Goal: Transaction & Acquisition: Purchase product/service

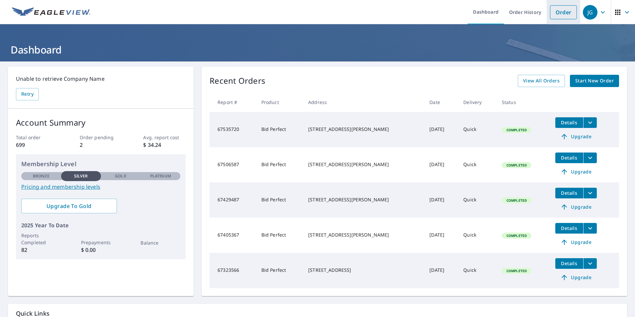
click at [565, 10] on link "Order" at bounding box center [563, 12] width 27 height 14
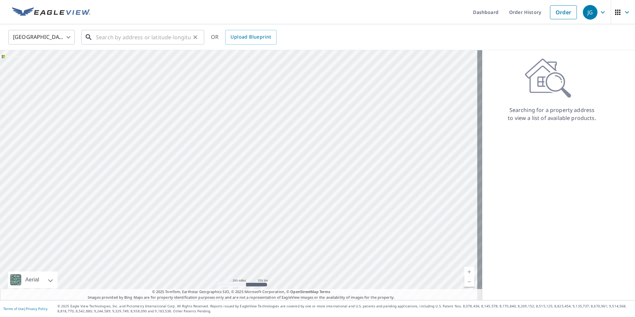
click at [187, 44] on input "text" at bounding box center [143, 37] width 95 height 19
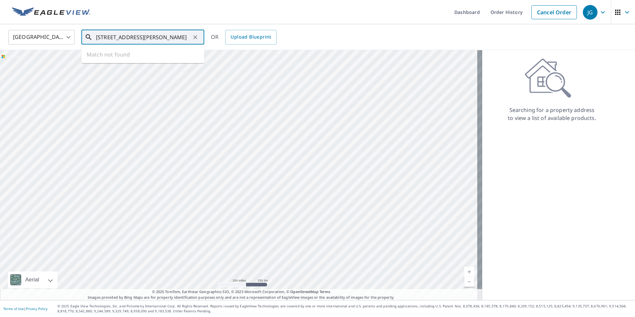
click at [135, 38] on input "[STREET_ADDRESS][PERSON_NAME]" at bounding box center [143, 37] width 95 height 19
click at [135, 39] on input "4008 [STREET_ADDRESS]" at bounding box center [143, 37] width 95 height 19
click at [172, 34] on input "[STREET_ADDRESS][PERSON_NAME]" at bounding box center [143, 37] width 95 height 19
click at [100, 38] on input "4008 [STREET_ADDRESS][PERSON_NAME]" at bounding box center [143, 37] width 95 height 19
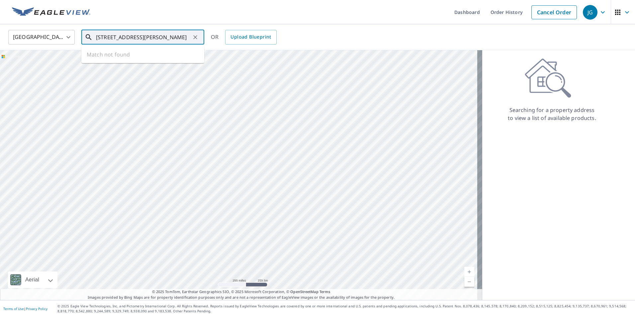
scroll to position [0, 10]
click at [100, 53] on span "[STREET_ADDRESS][PERSON_NAME]" at bounding box center [147, 56] width 104 height 8
type input "[STREET_ADDRESS][PERSON_NAME]"
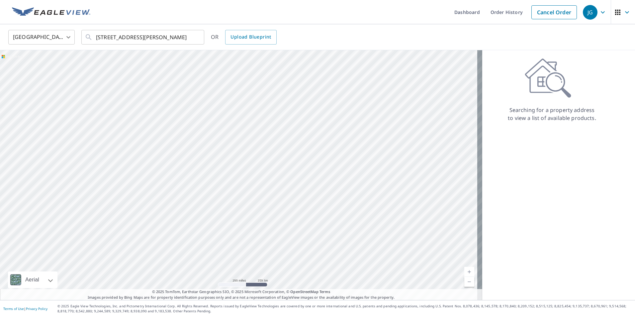
scroll to position [0, 0]
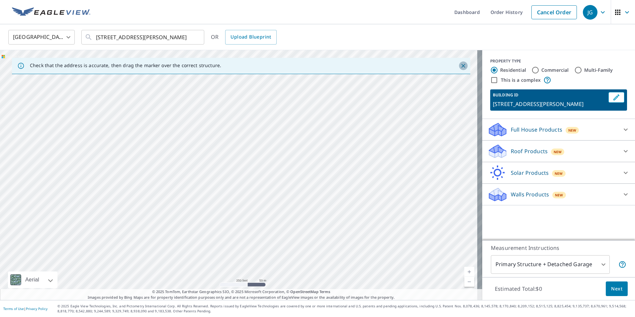
click at [462, 65] on icon "Close" at bounding box center [464, 66] width 4 height 4
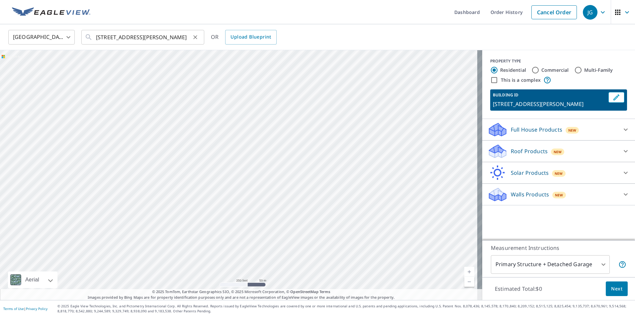
click at [195, 38] on icon "Clear" at bounding box center [195, 37] width 7 height 7
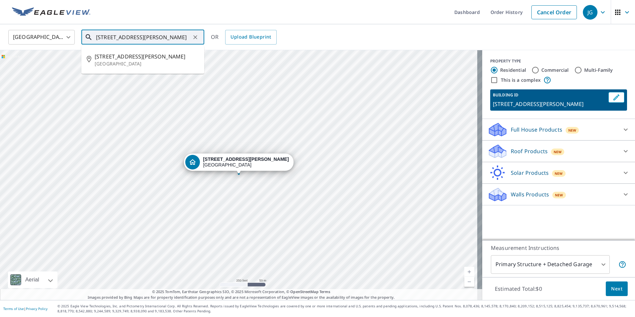
click at [108, 38] on input "[STREET_ADDRESS][PERSON_NAME]" at bounding box center [143, 37] width 95 height 19
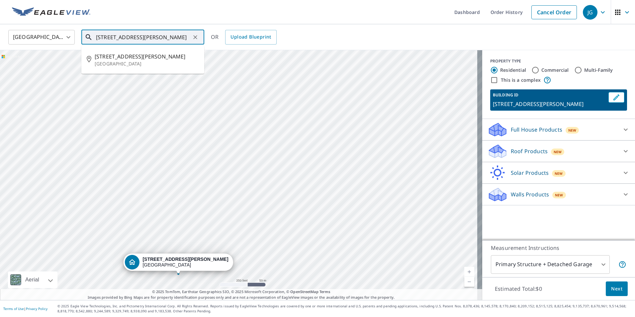
click at [107, 57] on span "[STREET_ADDRESS][PERSON_NAME]" at bounding box center [147, 56] width 104 height 8
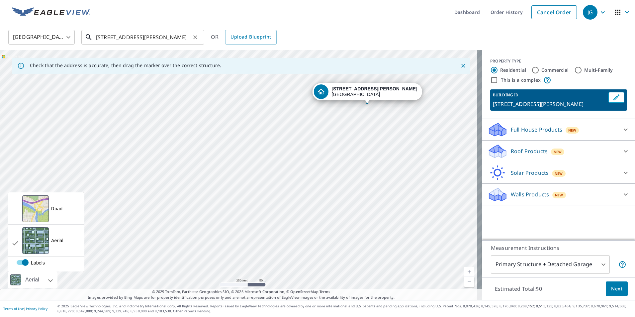
click at [190, 35] on input "[STREET_ADDRESS][PERSON_NAME]" at bounding box center [143, 37] width 95 height 19
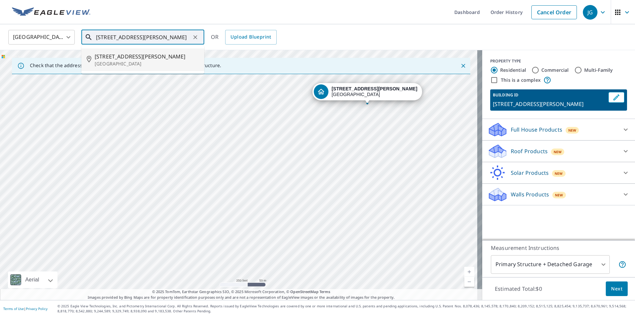
click at [149, 58] on span "[STREET_ADDRESS][PERSON_NAME]" at bounding box center [147, 56] width 104 height 8
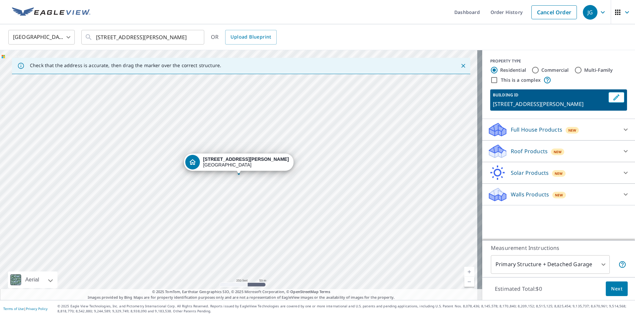
click at [615, 11] on icon "button" at bounding box center [617, 12] width 5 height 5
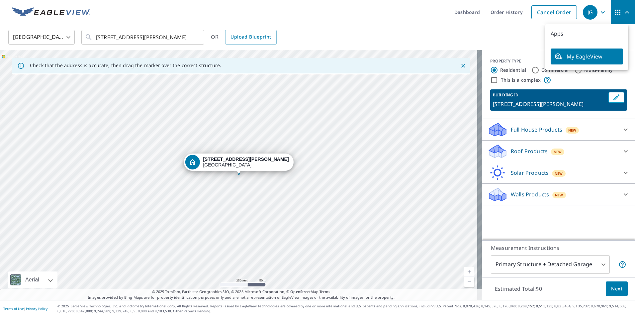
click at [596, 32] on p "Apps" at bounding box center [587, 33] width 83 height 19
click at [535, 34] on div "[GEOGRAPHIC_DATA] [GEOGRAPHIC_DATA] ​ [STREET_ADDRESS][PERSON_NAME] ​ OR Upload…" at bounding box center [315, 37] width 624 height 16
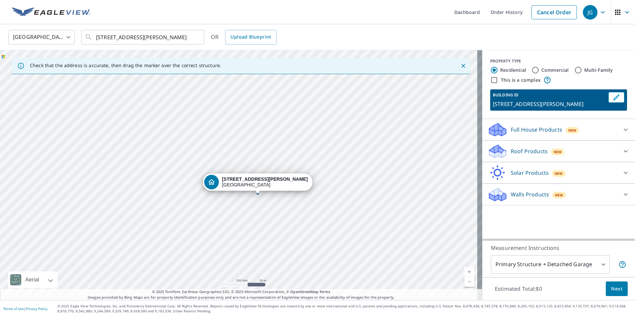
click at [381, 132] on div "[STREET_ADDRESS][PERSON_NAME]" at bounding box center [241, 175] width 482 height 250
click at [465, 269] on link "Current Level 17, Zoom In" at bounding box center [469, 272] width 10 height 10
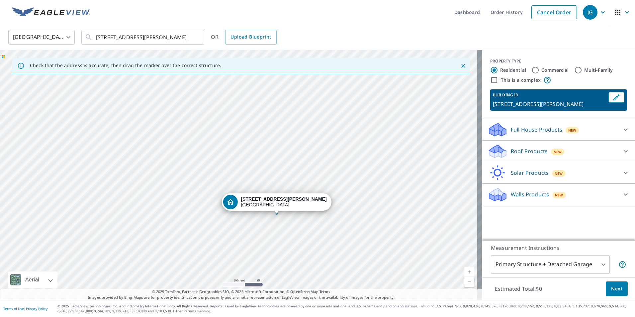
click at [465, 269] on link "Current Level 18, Zoom In" at bounding box center [469, 272] width 10 height 10
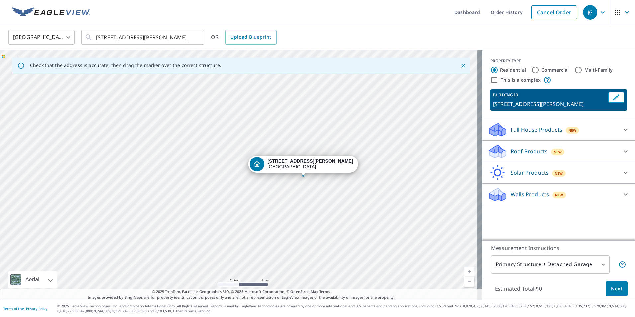
drag, startPoint x: 387, startPoint y: 264, endPoint x: 359, endPoint y: 186, distance: 82.8
click at [359, 186] on div "[STREET_ADDRESS][PERSON_NAME]" at bounding box center [241, 175] width 482 height 250
click at [466, 273] on link "Current Level 19, Zoom In" at bounding box center [469, 272] width 10 height 10
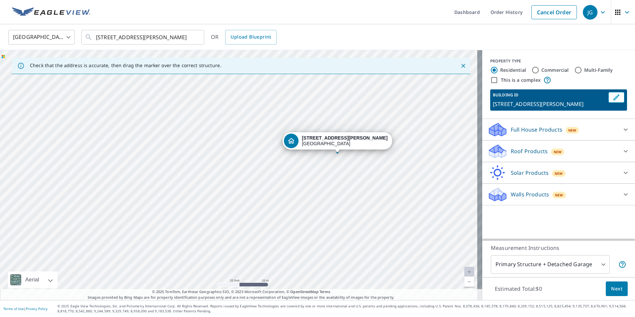
drag, startPoint x: 334, startPoint y: 167, endPoint x: 337, endPoint y: 142, distance: 24.7
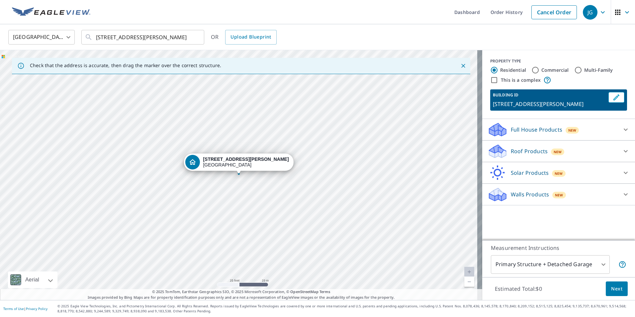
click at [239, 173] on div "Dropped pin, building 1, Residential property, 4008 Roland Ave Baltimore, MD 21…" at bounding box center [239, 170] width 9 height 7
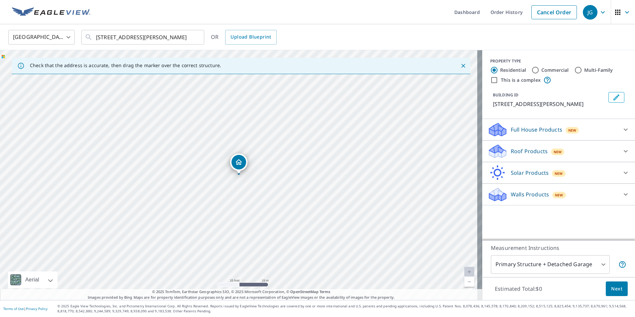
click at [239, 178] on div "[STREET_ADDRESS][PERSON_NAME]" at bounding box center [241, 175] width 482 height 250
click at [109, 39] on input "[STREET_ADDRESS][PERSON_NAME]" at bounding box center [143, 37] width 95 height 19
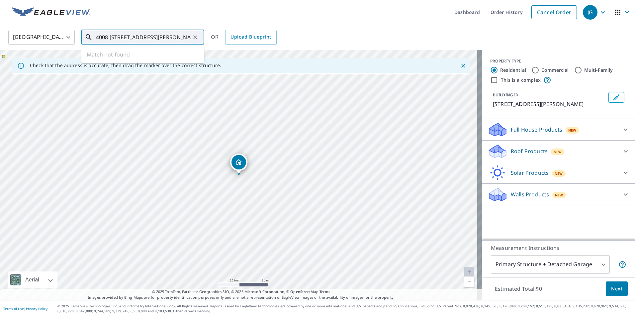
type input "4008 [STREET_ADDRESS][PERSON_NAME]"
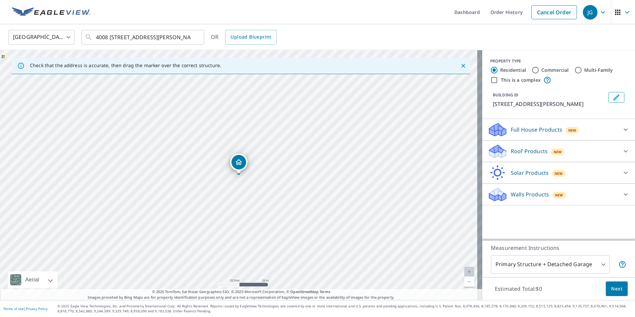
click at [622, 130] on icon at bounding box center [626, 130] width 8 height 8
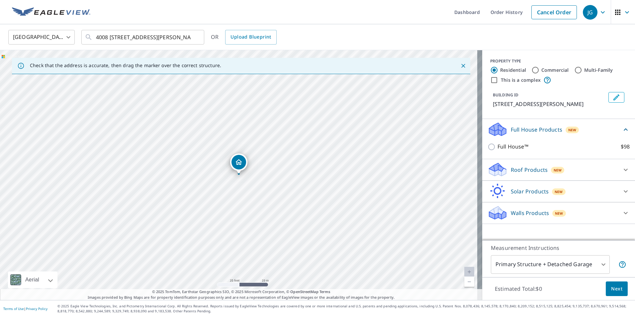
click at [546, 58] on div "PROPERTY TYPE Residential Commercial Multi-Family This is a complex BUILDING ID…" at bounding box center [558, 84] width 153 height 69
click at [622, 169] on icon at bounding box center [626, 170] width 8 height 8
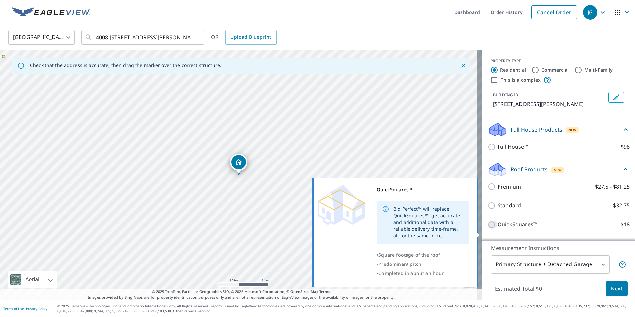
click at [488, 229] on input "QuickSquares™ $18" at bounding box center [493, 225] width 10 height 8
checkbox input "true"
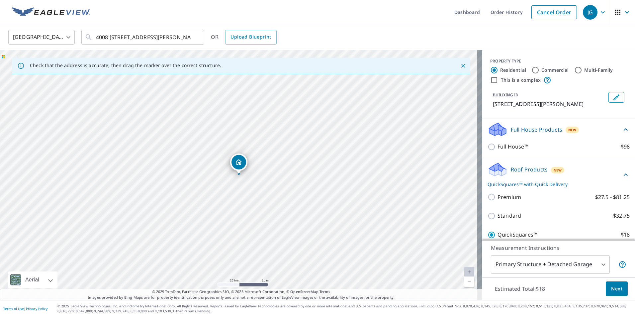
click at [613, 289] on span "Next" at bounding box center [616, 289] width 11 height 8
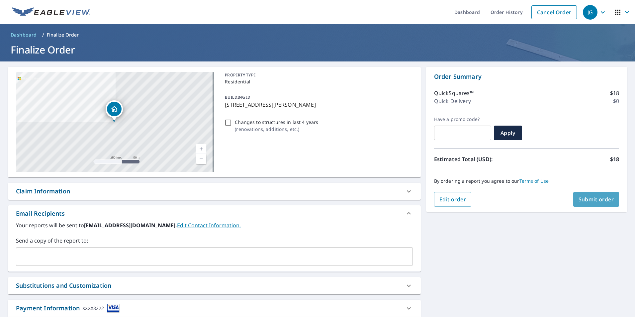
click at [579, 200] on span "Submit order" at bounding box center [597, 199] width 36 height 7
